Goal: Information Seeking & Learning: Learn about a topic

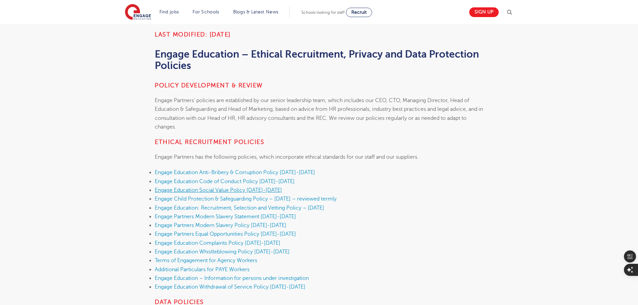
scroll to position [134, 0]
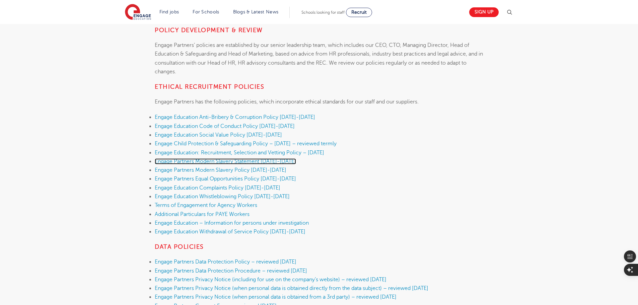
click at [264, 160] on link "Engage Partners Modern Slavery Statement 2025-2026" at bounding box center [225, 161] width 141 height 6
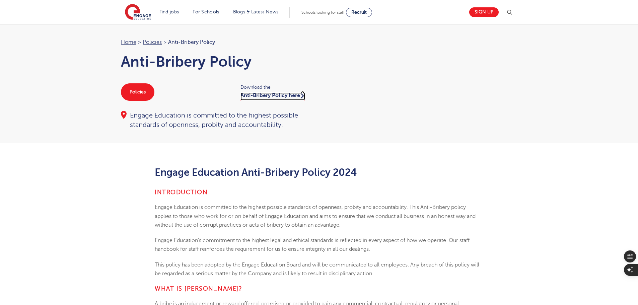
drag, startPoint x: 294, startPoint y: 103, endPoint x: 296, endPoint y: 99, distance: 4.4
drag, startPoint x: 296, startPoint y: 99, endPoint x: 309, endPoint y: 105, distance: 14.1
click at [309, 105] on div "Home > Policies > Anti-Bribery Policy Anti-Bribery Policy Policies Download the…" at bounding box center [216, 84] width 205 height 92
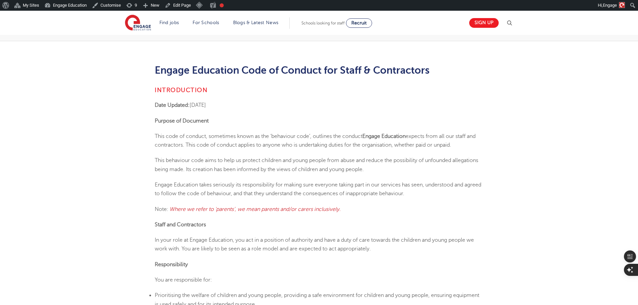
scroll to position [134, 0]
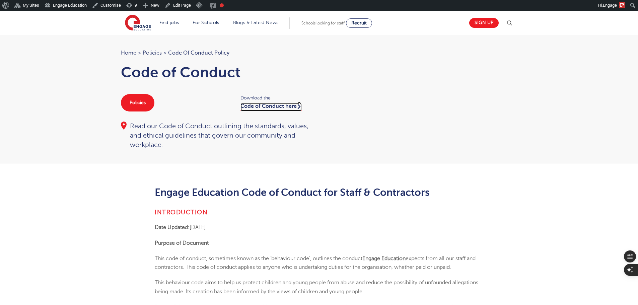
click at [248, 109] on link "Code of Conduct here" at bounding box center [271, 107] width 61 height 8
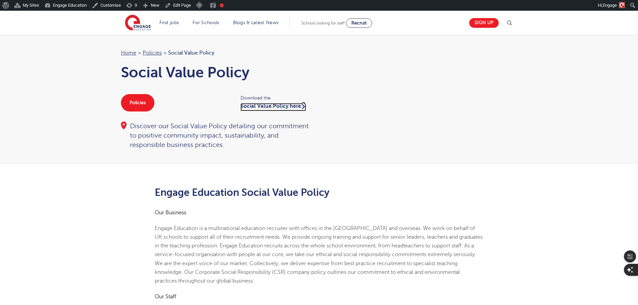
click at [295, 107] on link "Social Value Policy here" at bounding box center [274, 107] width 66 height 8
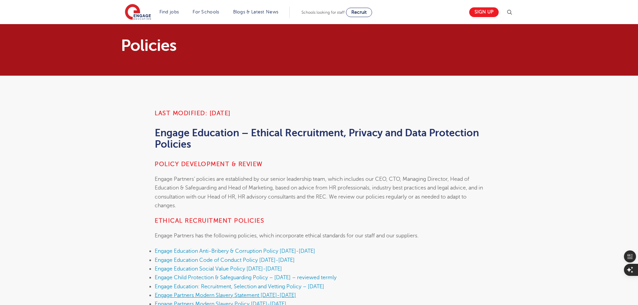
scroll to position [134, 0]
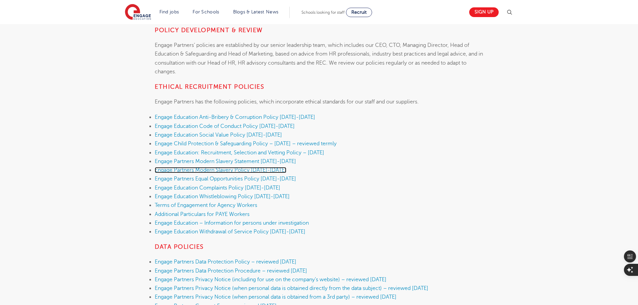
click at [255, 170] on link "Engage Partners Modern Slavery Policy 2025-2026" at bounding box center [221, 170] width 132 height 6
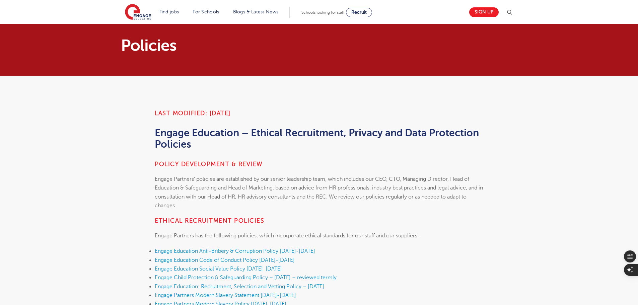
scroll to position [134, 0]
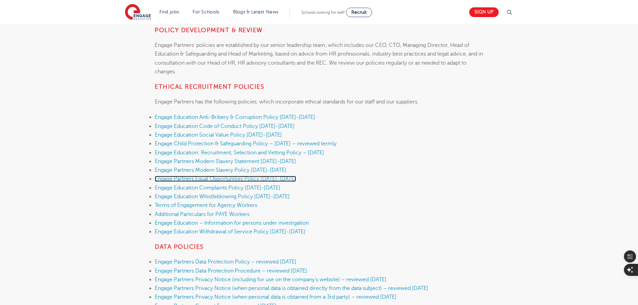
click at [258, 179] on link "Engage Partners Equal Opportunities Policy 2025-2026" at bounding box center [225, 179] width 141 height 6
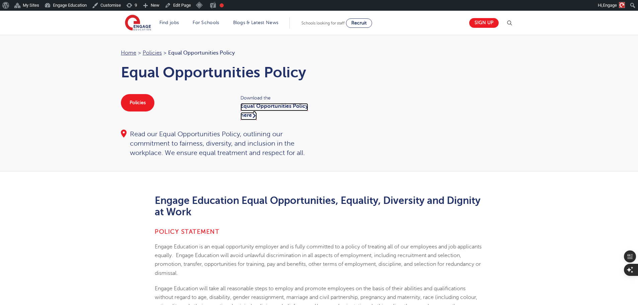
click at [255, 107] on link "Equal Opportunities Policy here" at bounding box center [275, 111] width 68 height 17
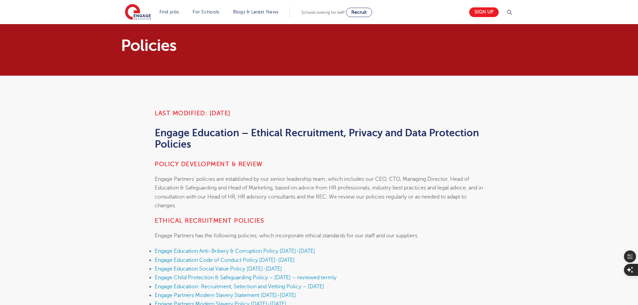
scroll to position [134, 0]
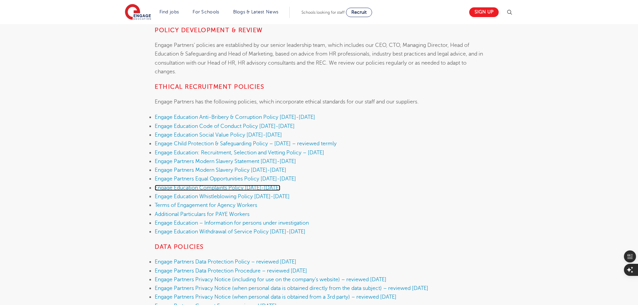
drag, startPoint x: 0, startPoint y: 0, endPoint x: 225, endPoint y: 186, distance: 292.0
click at [225, 186] on link "Engage Education Complaints Policy [DATE]-[DATE]" at bounding box center [218, 188] width 126 height 6
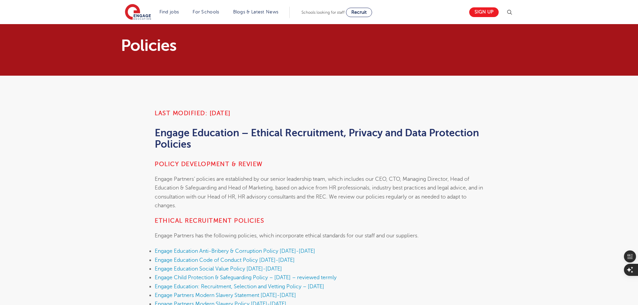
scroll to position [134, 0]
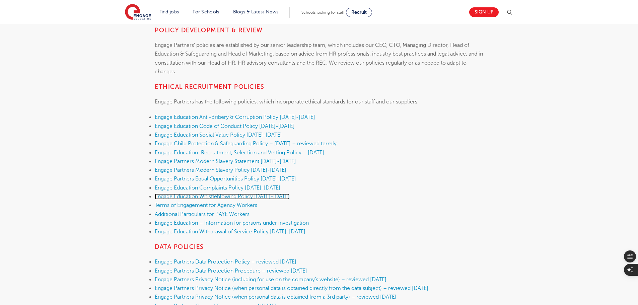
click at [238, 196] on link "Engage Education Whistleblowing Policy 2025-2026" at bounding box center [222, 197] width 135 height 6
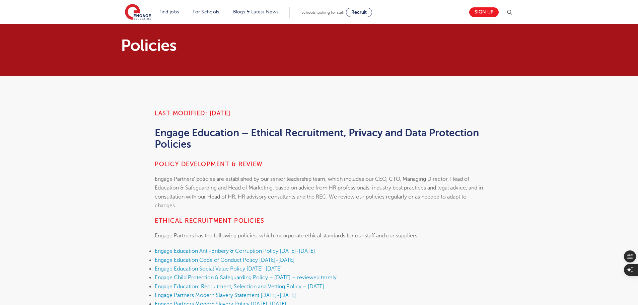
scroll to position [134, 0]
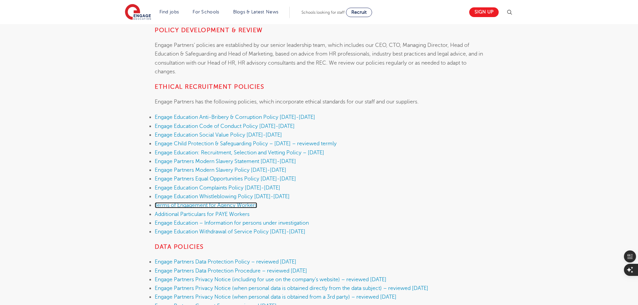
click at [223, 205] on link "Terms of Engagement for Agency Workers" at bounding box center [206, 205] width 103 height 6
click at [240, 214] on link "Additional Particulars for PAYE Workers" at bounding box center [202, 214] width 95 height 6
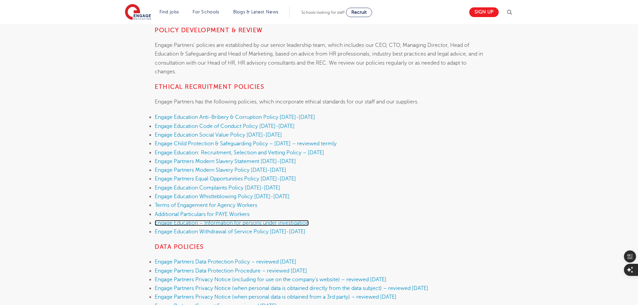
click at [198, 222] on link "Engage Education – Information for persons under investigation" at bounding box center [232, 223] width 154 height 6
click at [256, 236] on li "Engage Education Withdrawal of Service Policy [DATE]-[DATE]" at bounding box center [319, 231] width 329 height 9
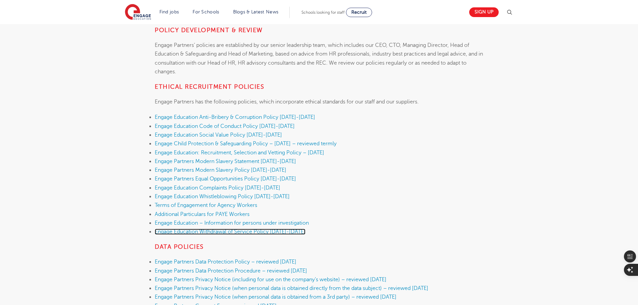
click at [257, 232] on link "Engage Education Withdrawal of Service Policy [DATE]-[DATE]" at bounding box center [230, 232] width 151 height 6
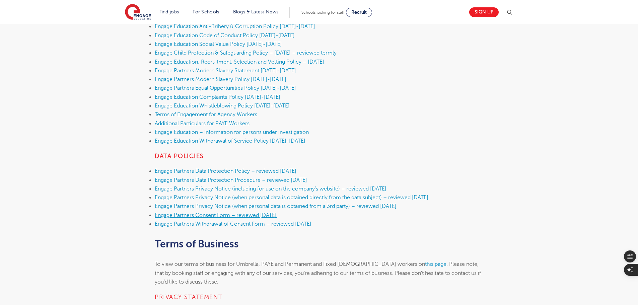
scroll to position [235, 0]
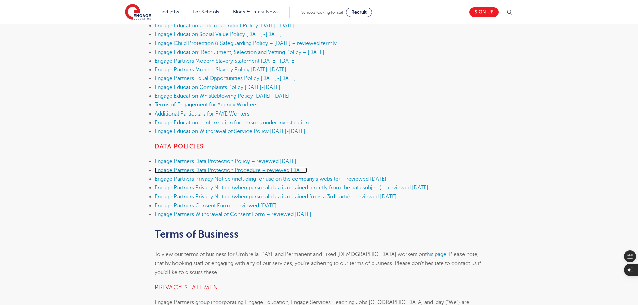
click at [307, 170] on link "Engage Partners Data Protection Procedure – reviewed [DATE]" at bounding box center [231, 171] width 152 height 6
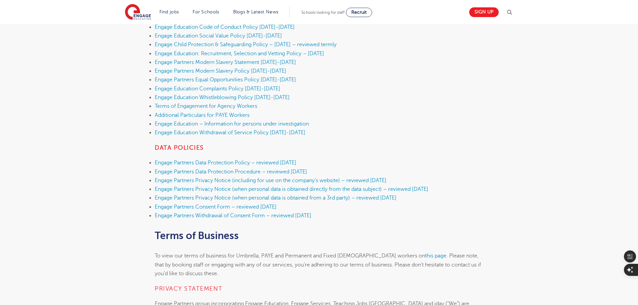
scroll to position [233, 0]
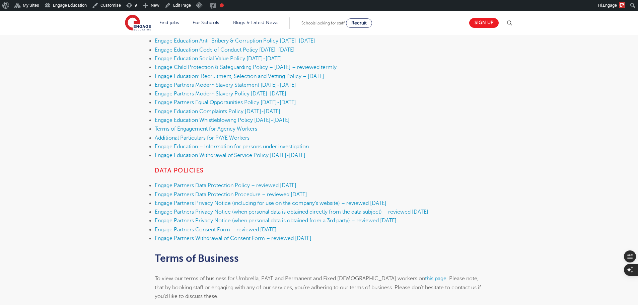
scroll to position [268, 0]
